Goal: Check status: Check status

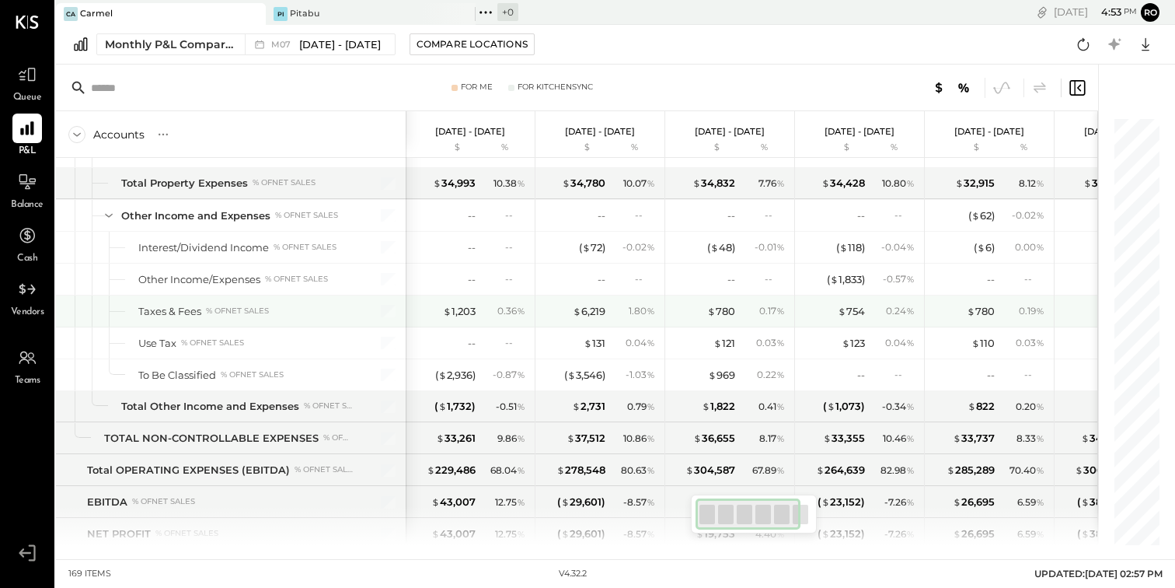
scroll to position [4204, 0]
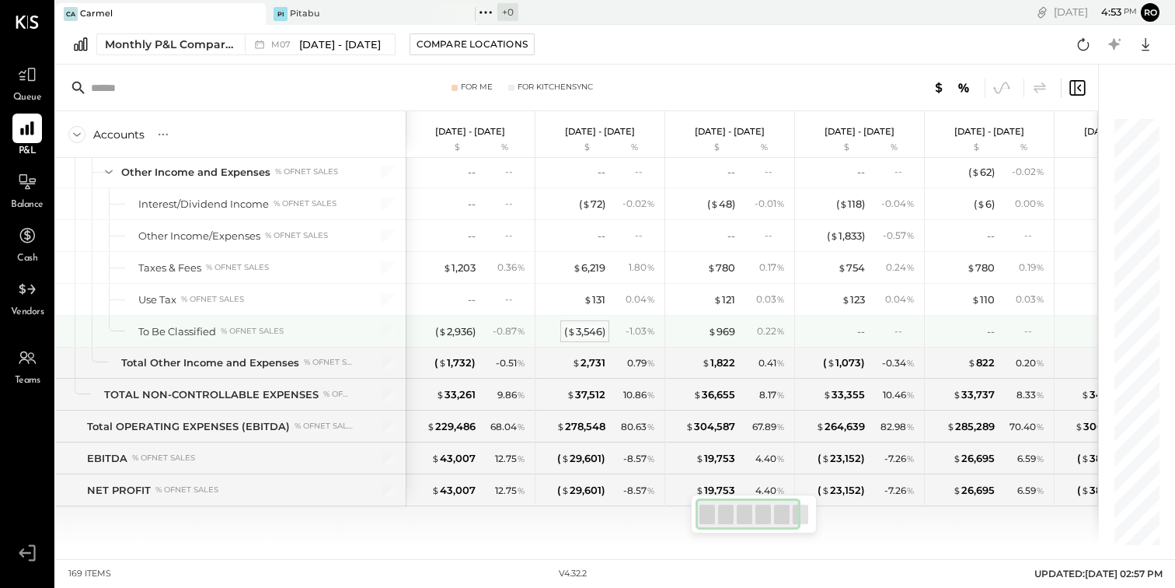
click at [588, 335] on div "( $ 3,546 )" at bounding box center [584, 331] width 41 height 15
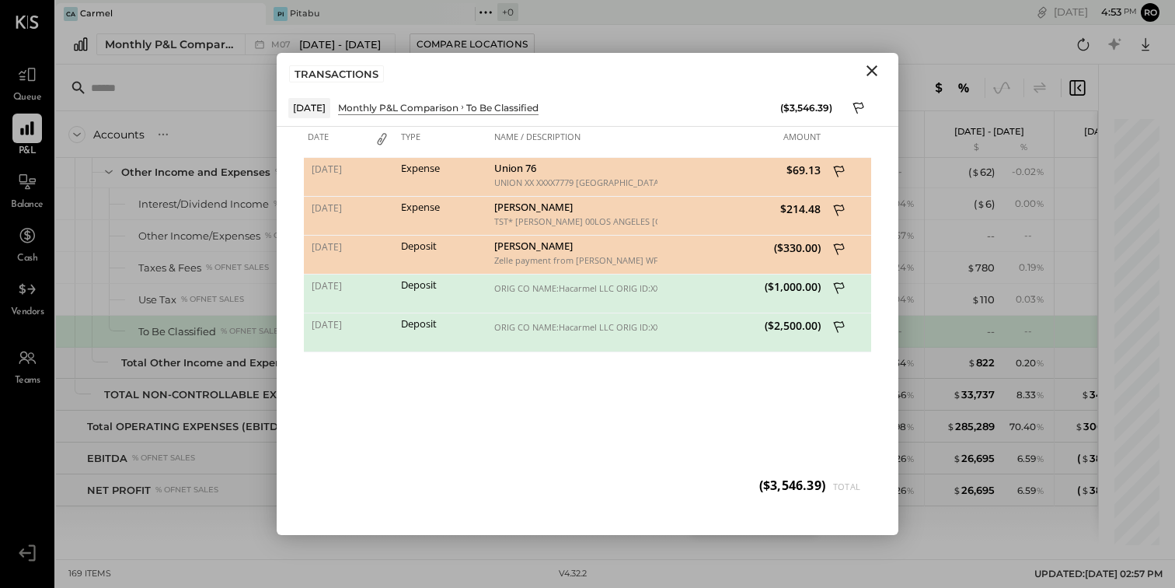
click at [875, 66] on icon "Close" at bounding box center [872, 70] width 11 height 11
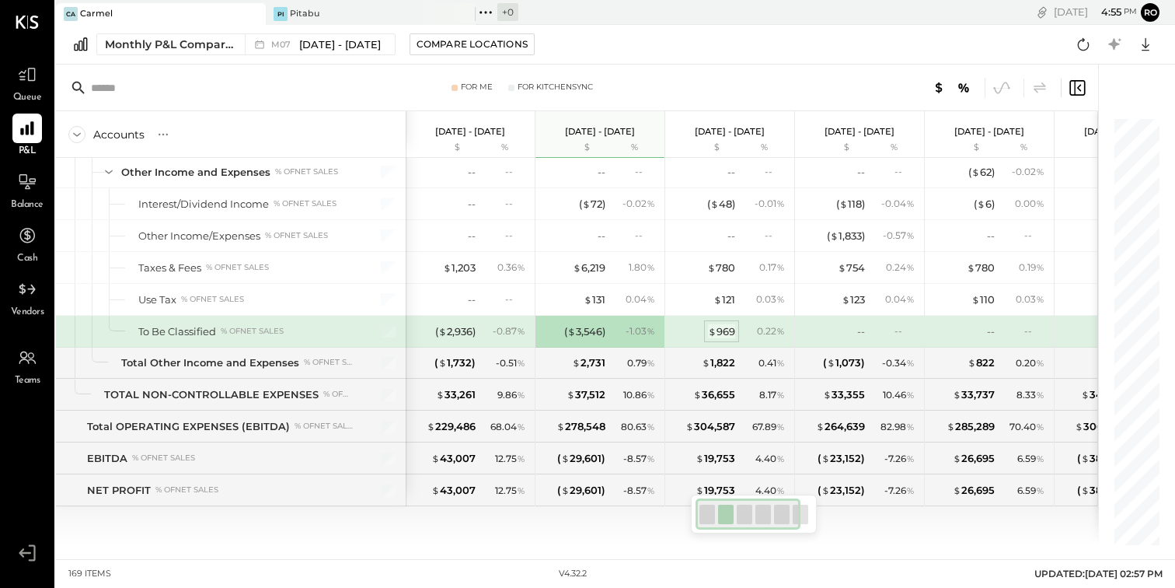
click at [722, 332] on div "$ 969" at bounding box center [721, 331] width 27 height 15
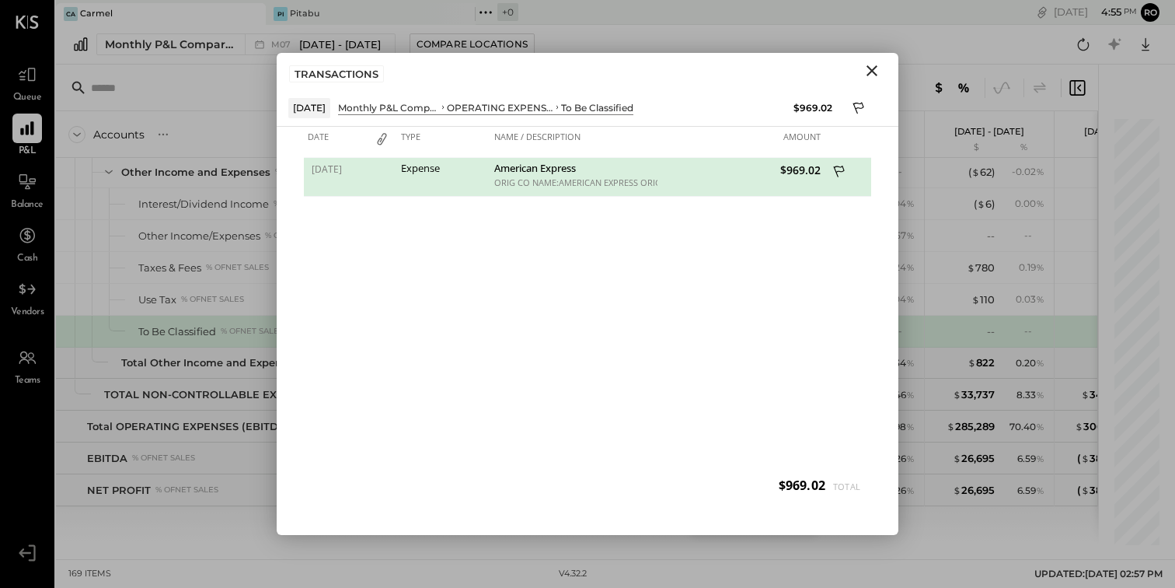
click at [877, 71] on icon "Close" at bounding box center [872, 70] width 19 height 19
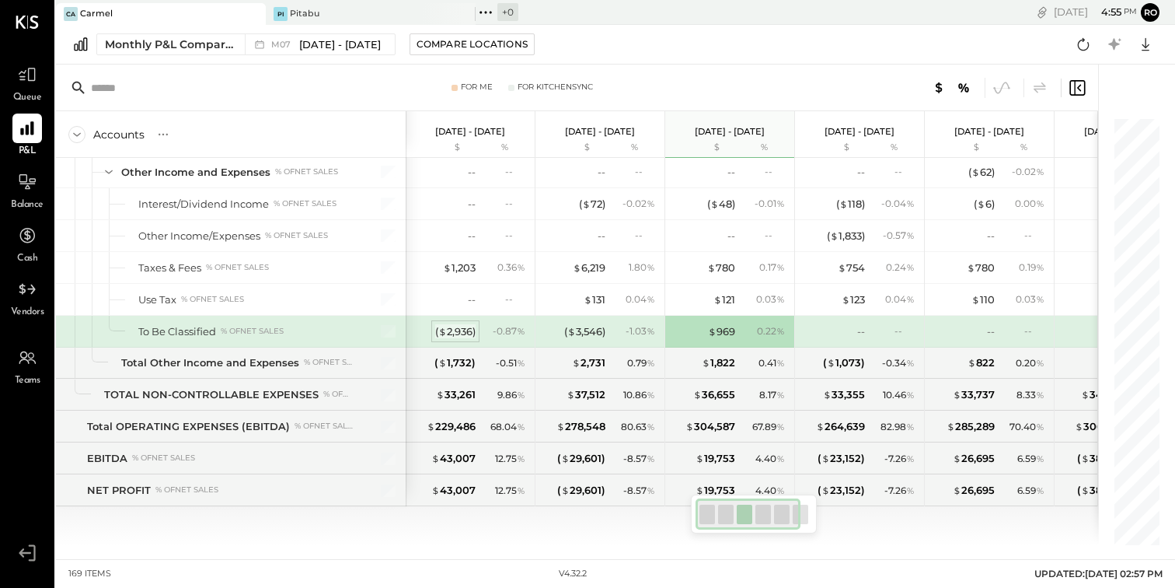
click at [441, 330] on span "$" at bounding box center [442, 331] width 9 height 12
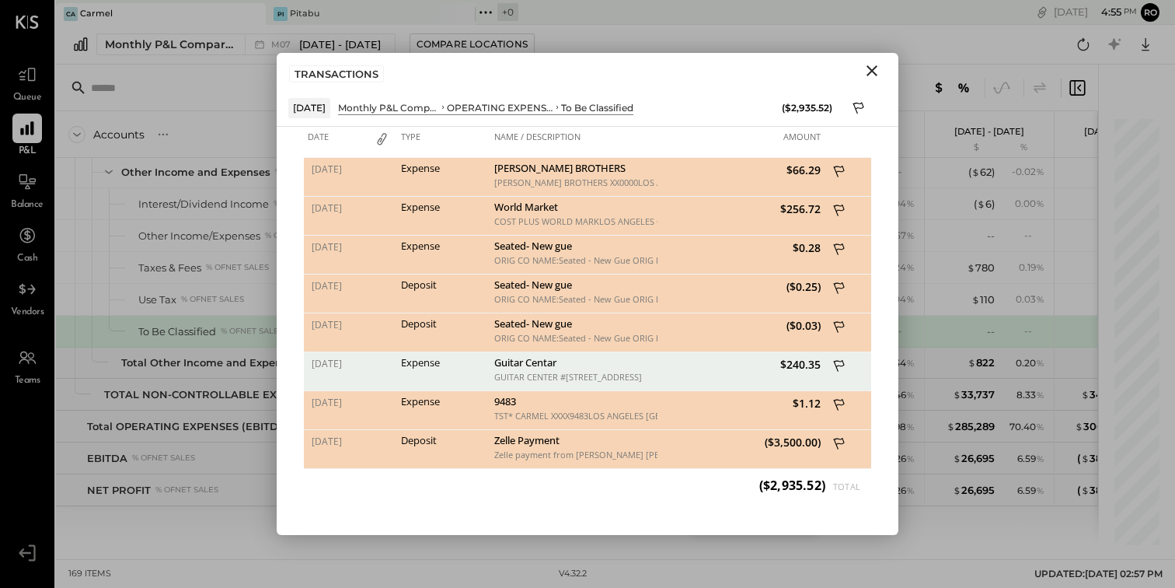
click at [875, 64] on icon "Close" at bounding box center [872, 70] width 19 height 19
